Goal: Transaction & Acquisition: Book appointment/travel/reservation

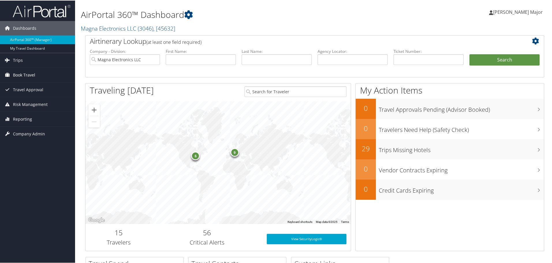
click at [26, 75] on span "Book Travel" at bounding box center [24, 74] width 22 height 14
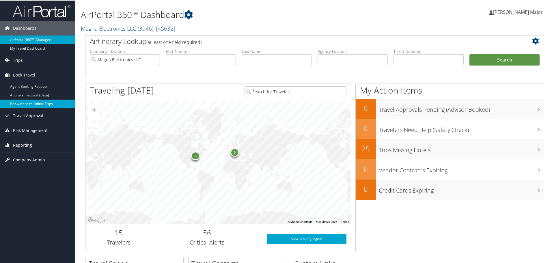
click at [26, 103] on link "Book/Manage Online Trips" at bounding box center [37, 103] width 75 height 9
